Goal: Check status: Check status

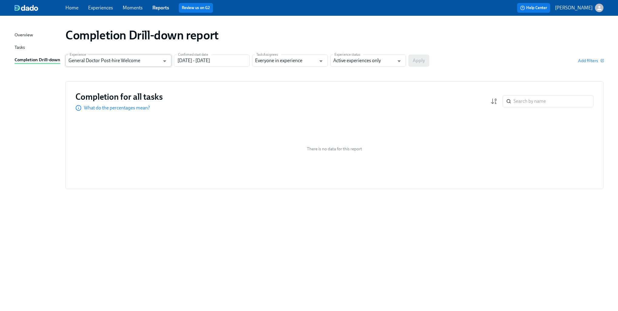
click at [147, 58] on input "General Doctor Post-hire Welcome" at bounding box center [114, 61] width 91 height 12
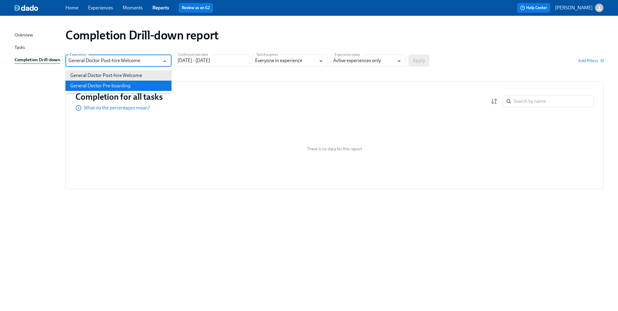
click at [126, 81] on li "General Doctor Pre-boarding" at bounding box center [118, 86] width 106 height 10
type input "General Doctor Pre-boarding"
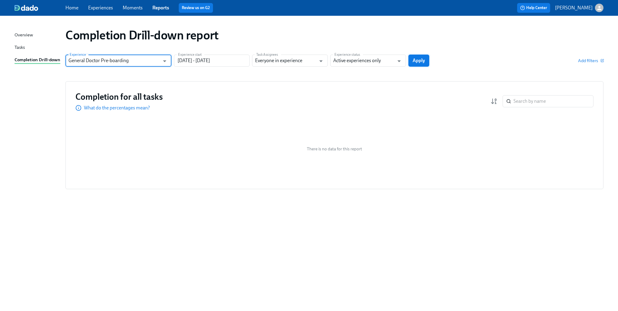
click at [424, 64] on button "Apply" at bounding box center [419, 61] width 21 height 12
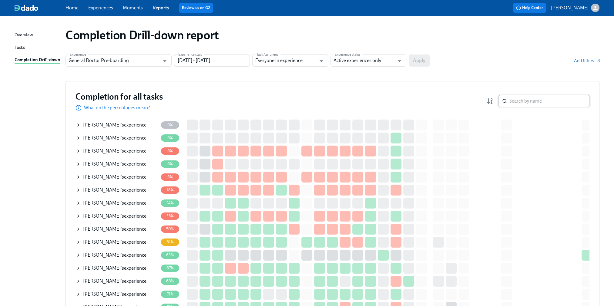
click at [550, 104] on input "search" at bounding box center [549, 101] width 80 height 12
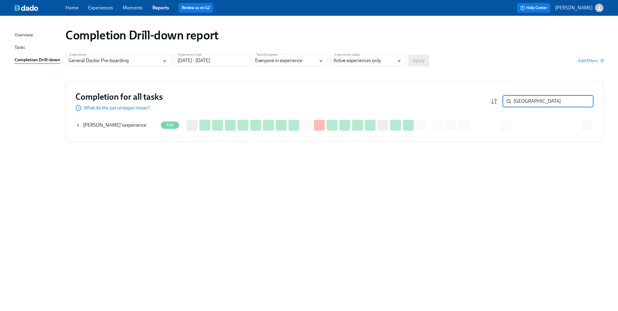
type input "[GEOGRAPHIC_DATA]"
click at [79, 125] on icon at bounding box center [78, 125] width 5 height 5
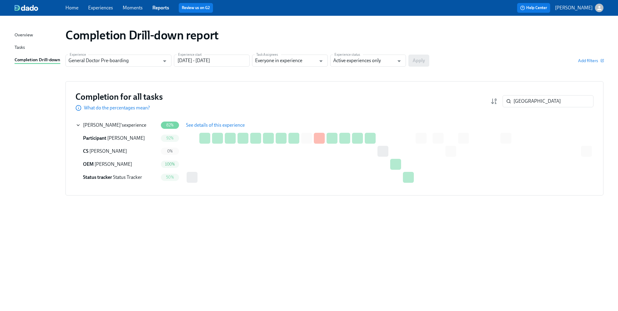
click at [254, 127] on td "See details of this experience" at bounding box center [222, 125] width 81 height 13
click at [223, 124] on span "See details of this experience" at bounding box center [215, 125] width 59 height 6
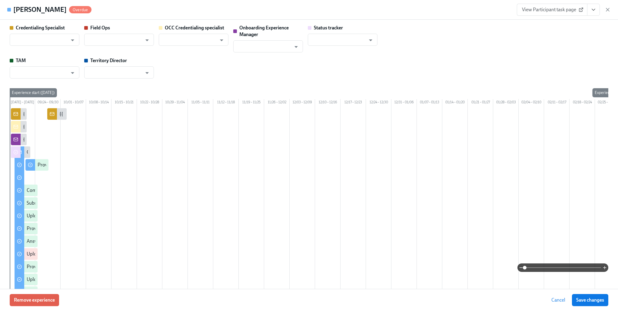
type input "[PERSON_NAME]"
type input "Status Tracker"
type input "[PERSON_NAME]"
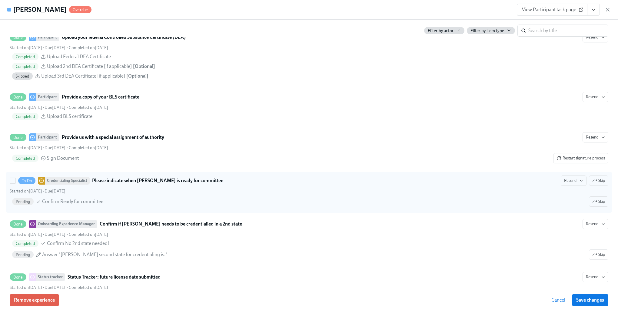
scroll to position [1212, 0]
